Goal: Navigation & Orientation: Find specific page/section

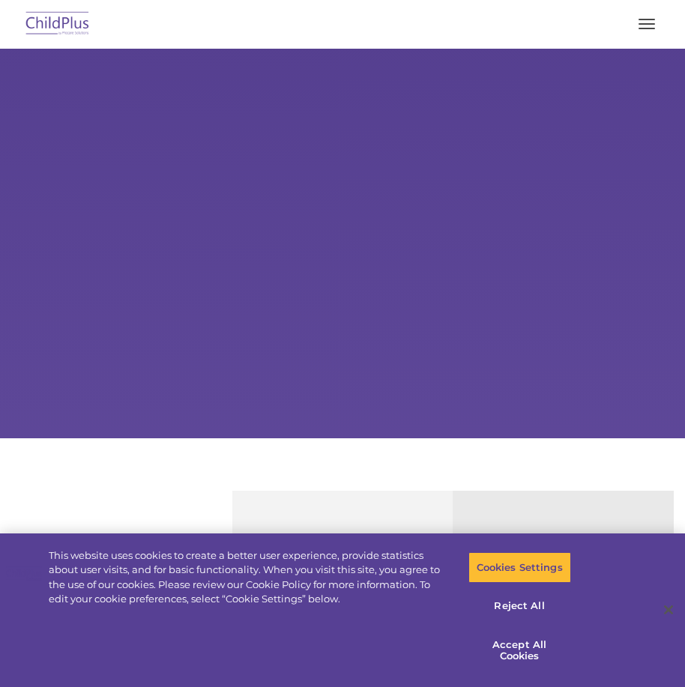
select select "MEDIUM"
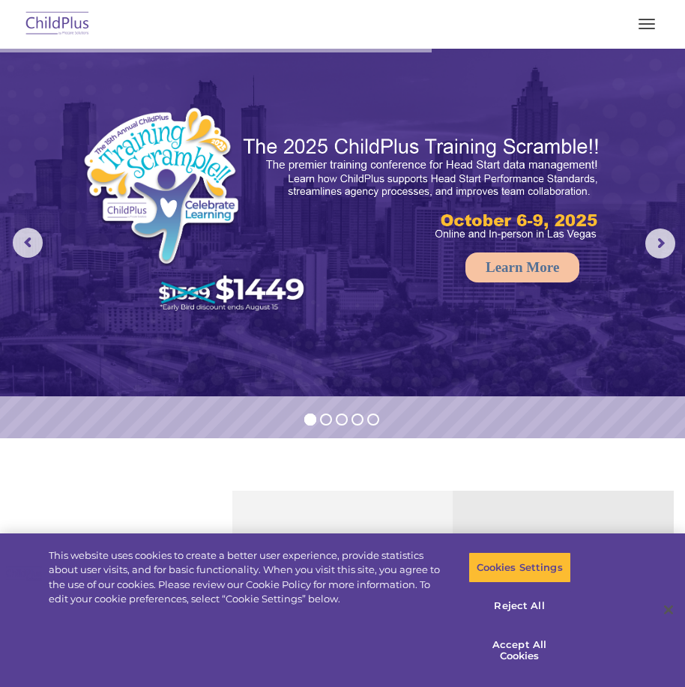
click at [647, 22] on button "button" at bounding box center [646, 24] width 31 height 24
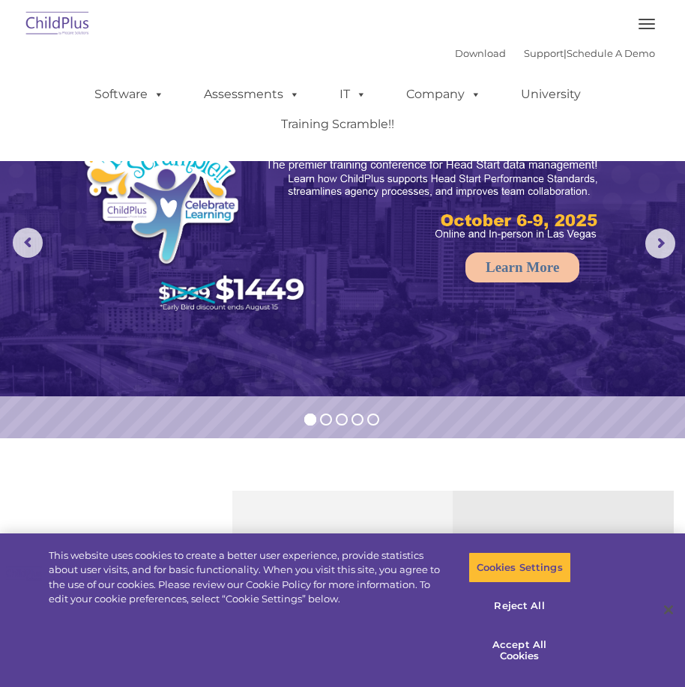
click at [643, 26] on button "button" at bounding box center [646, 24] width 31 height 24
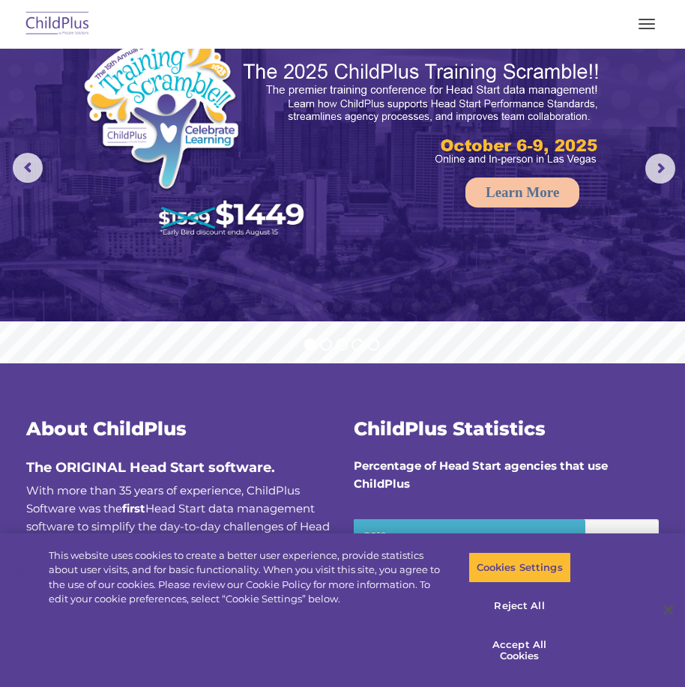
click at [650, 19] on span "button" at bounding box center [646, 19] width 16 height 1
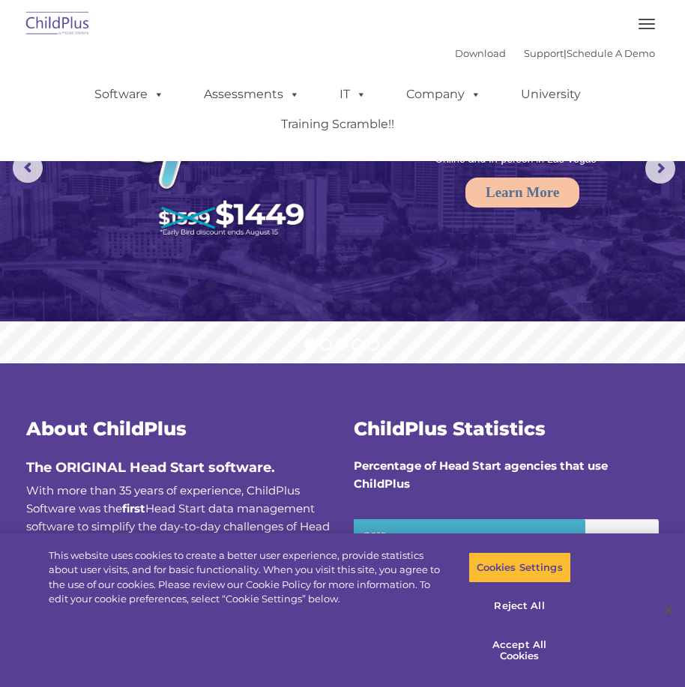
click at [647, 20] on button "button" at bounding box center [646, 24] width 31 height 24
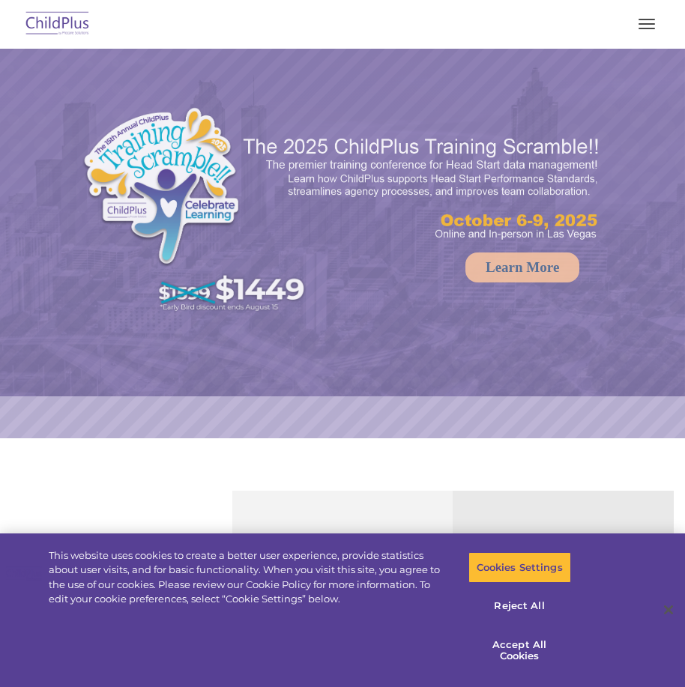
select select "MEDIUM"
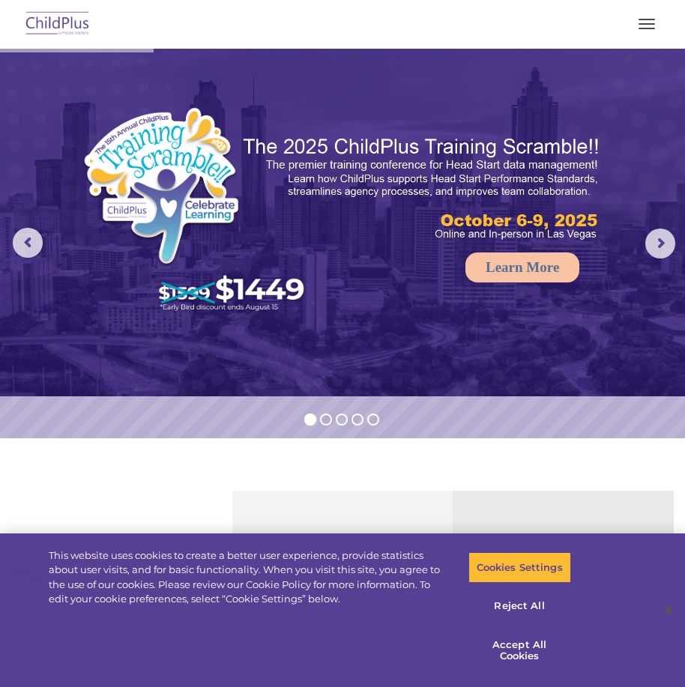
click at [646, 24] on span "button" at bounding box center [646, 23] width 16 height 1
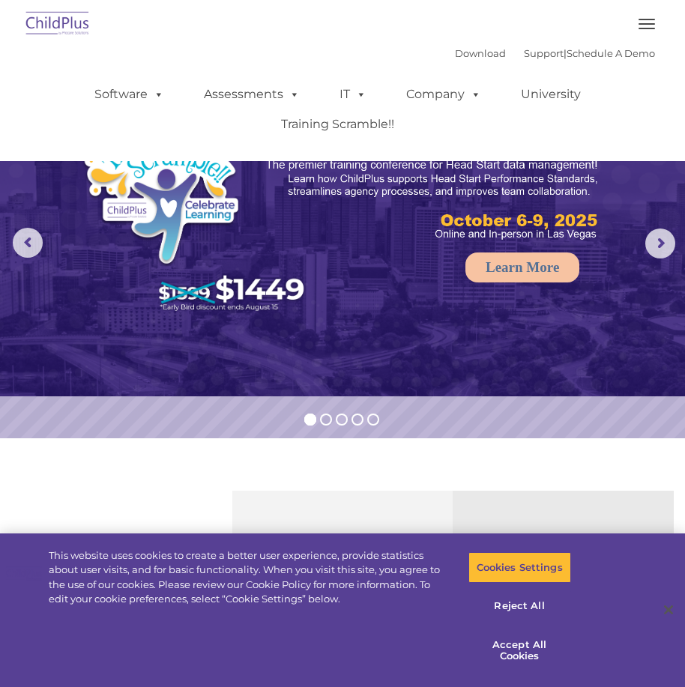
click at [647, 22] on button "button" at bounding box center [646, 24] width 31 height 24
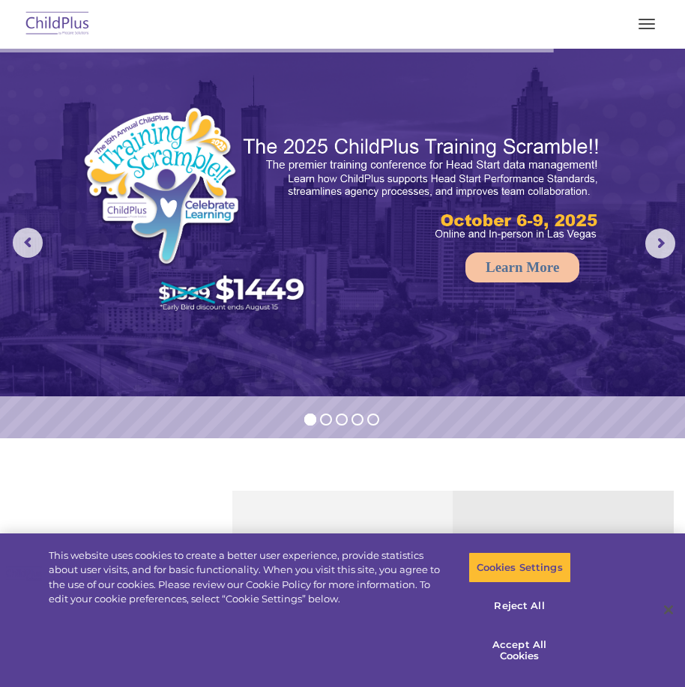
click at [648, 22] on button "button" at bounding box center [646, 24] width 31 height 24
